Goal: Navigation & Orientation: Find specific page/section

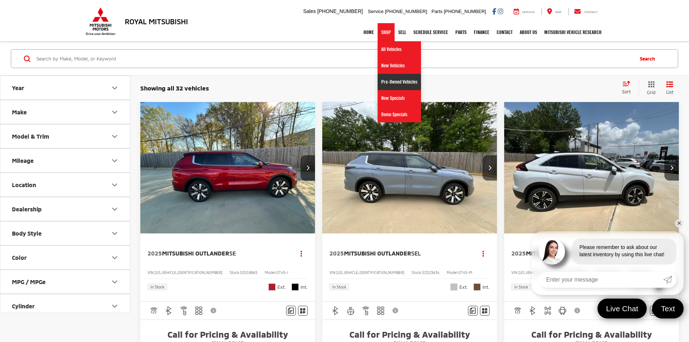
click at [390, 81] on link "Pre-Owned Vehicles" at bounding box center [399, 82] width 43 height 16
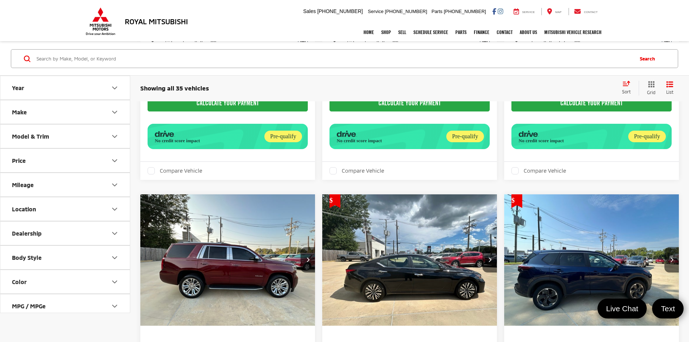
scroll to position [2078, 0]
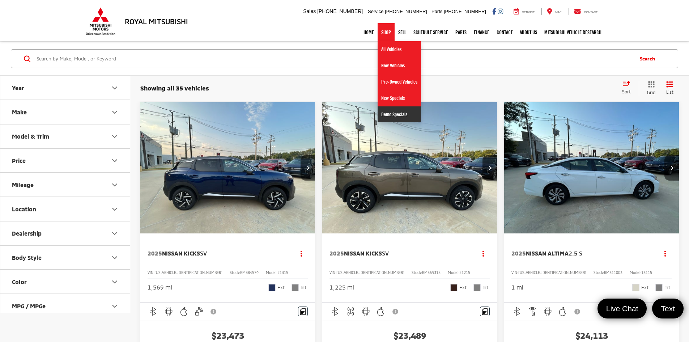
click at [406, 115] on link "Demo Specials" at bounding box center [399, 114] width 43 height 16
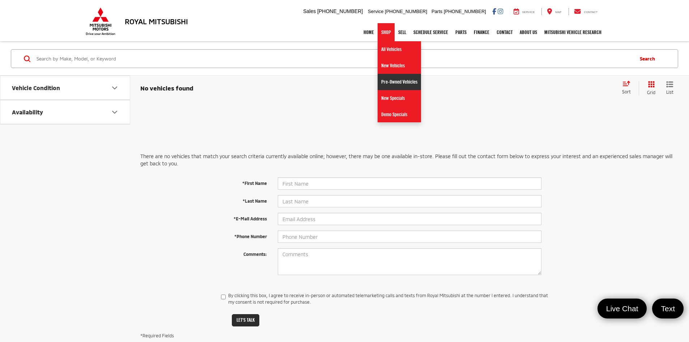
click at [394, 81] on link "Pre-Owned Vehicles" at bounding box center [399, 82] width 43 height 16
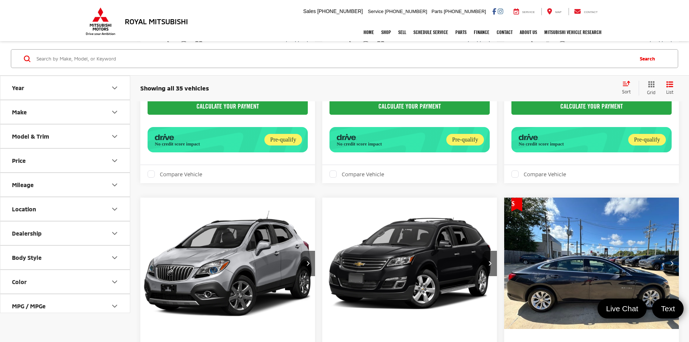
scroll to position [615, 0]
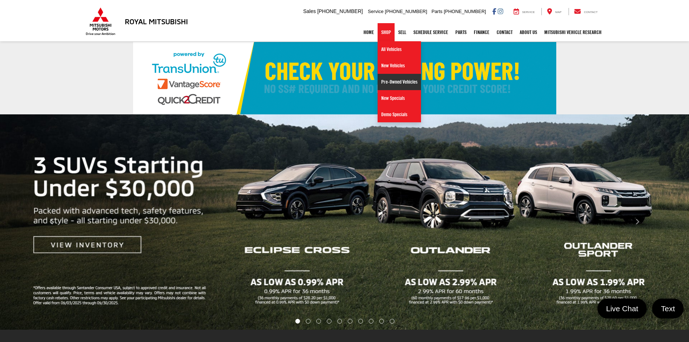
click at [395, 79] on link "Pre-Owned Vehicles" at bounding box center [399, 82] width 43 height 16
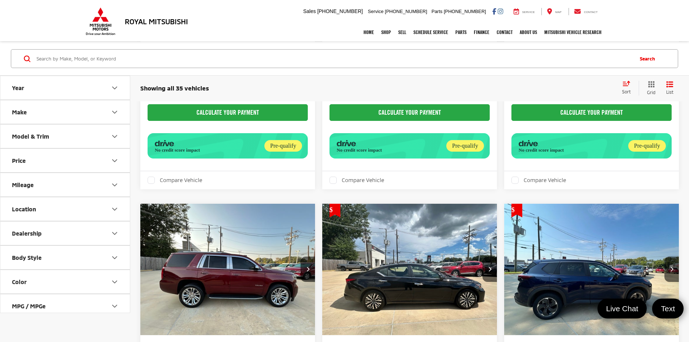
scroll to position [2078, 0]
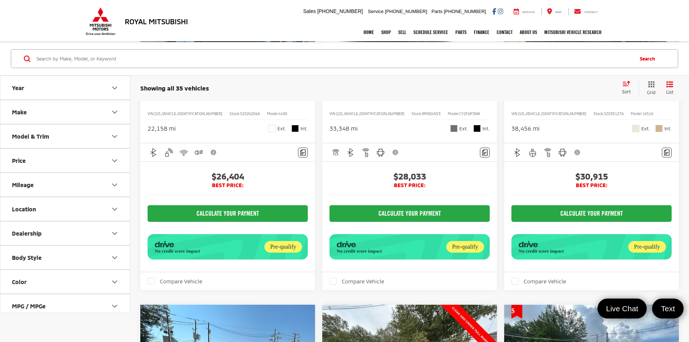
scroll to position [486, 0]
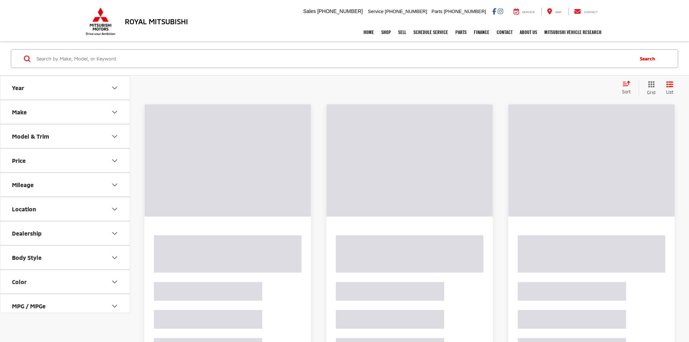
scroll to position [431, 0]
